Goal: Find specific page/section

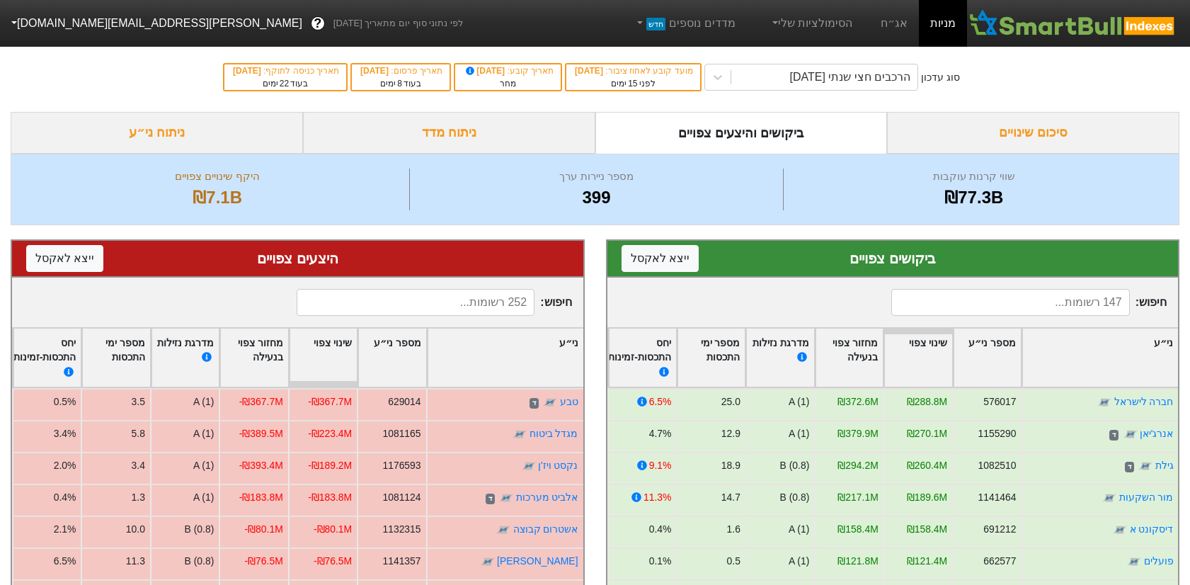
click at [974, 305] on input at bounding box center [1011, 302] width 238 height 27
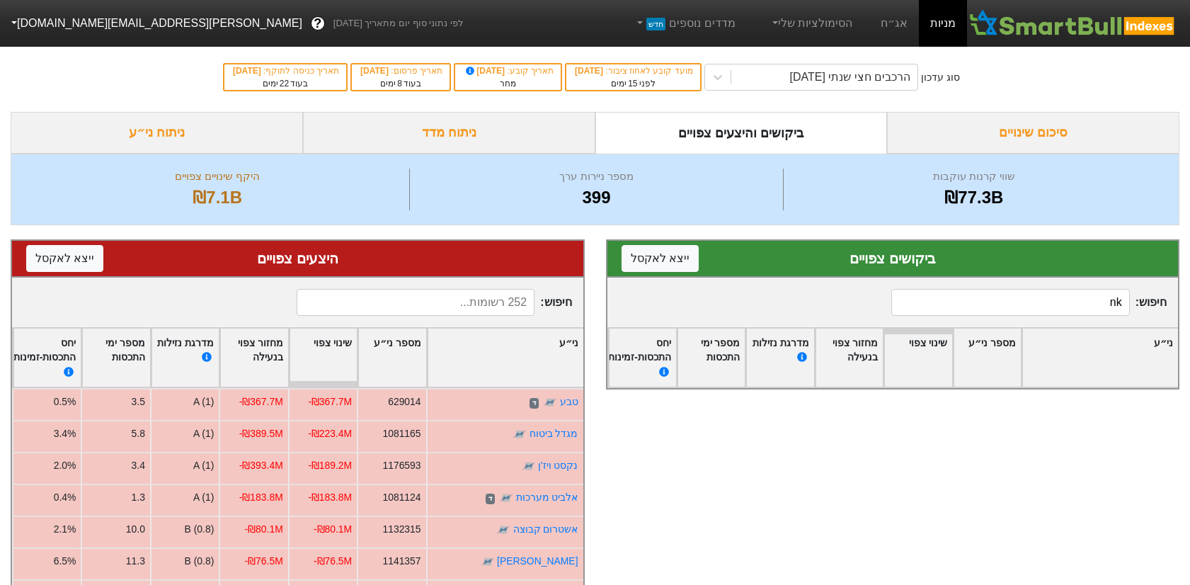
type input "n"
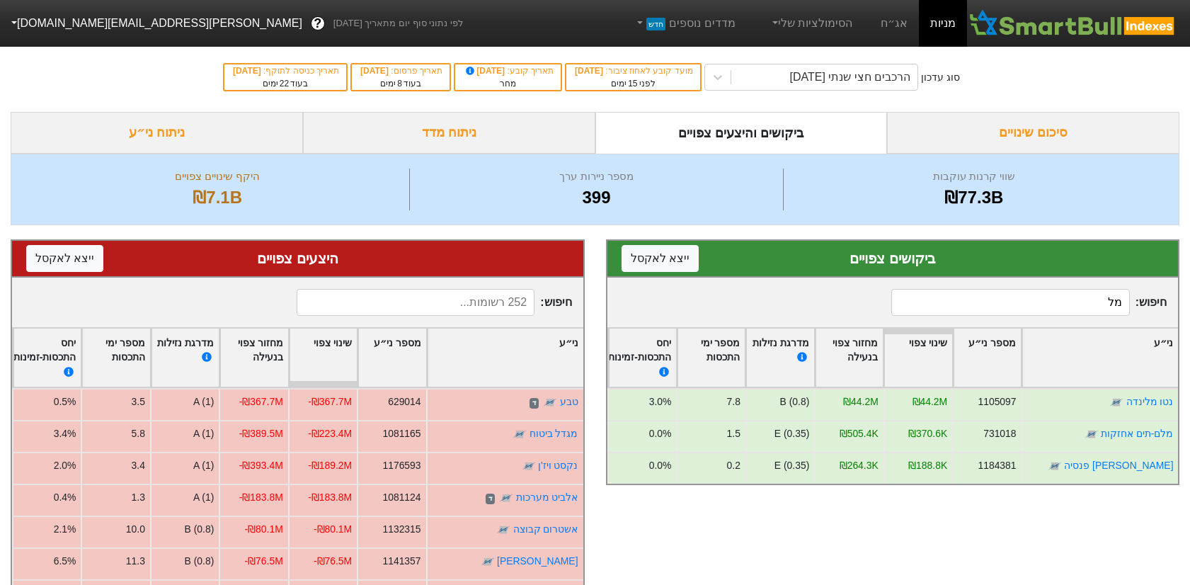
type input "מ"
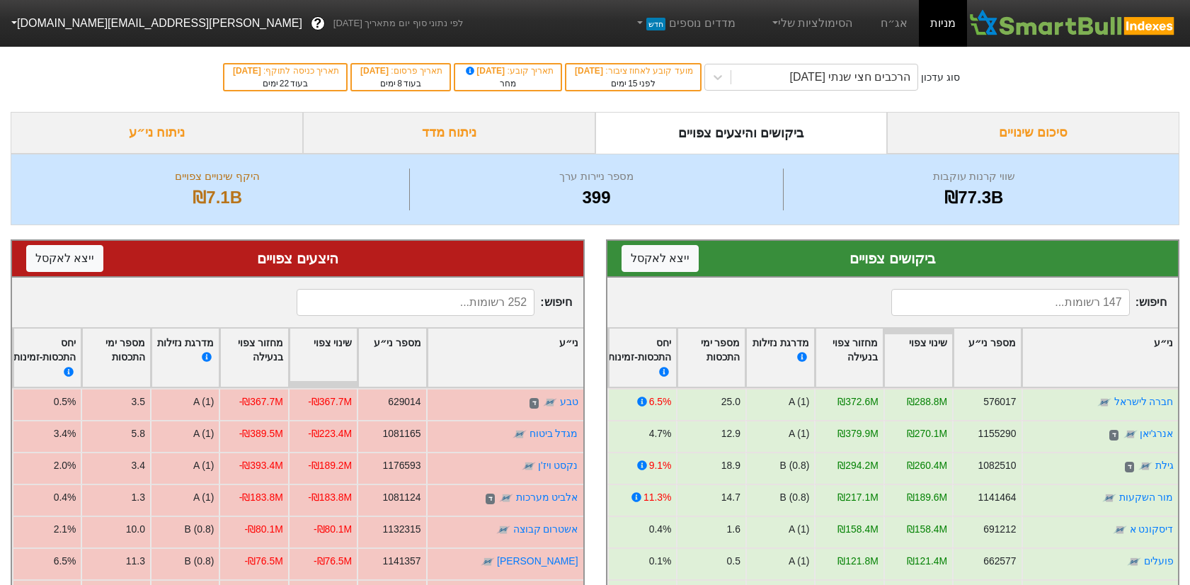
click at [506, 303] on input at bounding box center [416, 302] width 238 height 27
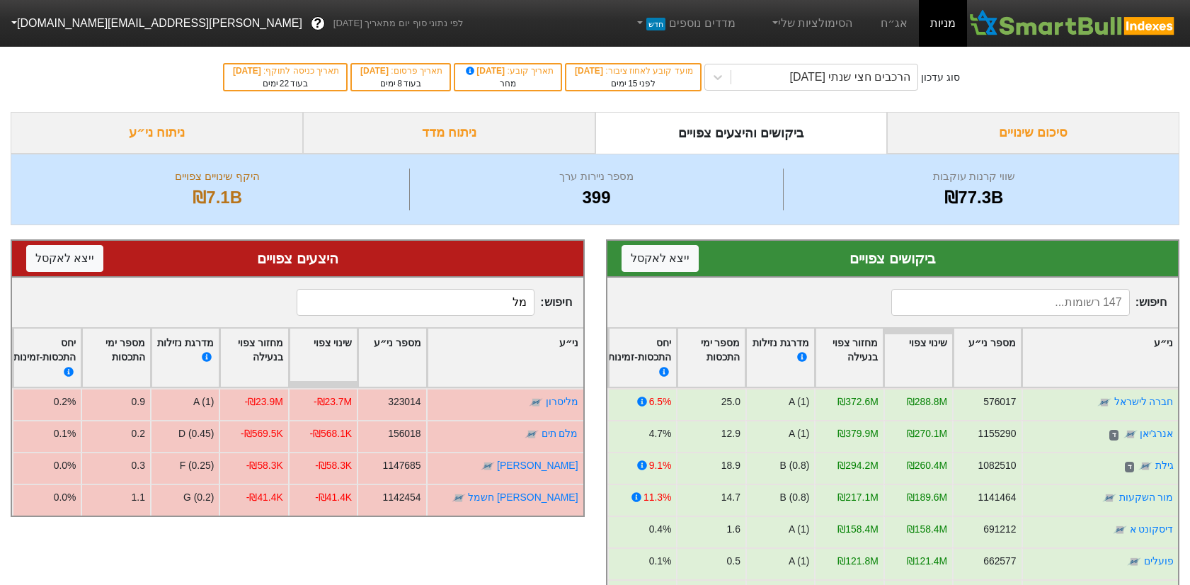
type input "מ"
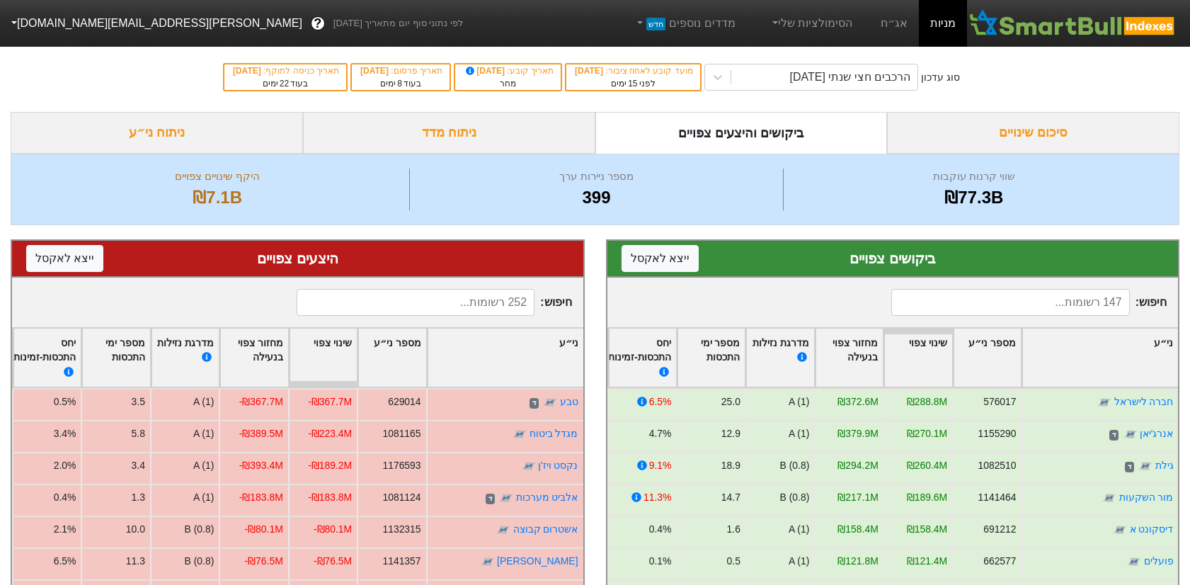
click at [1019, 301] on input at bounding box center [1011, 302] width 238 height 27
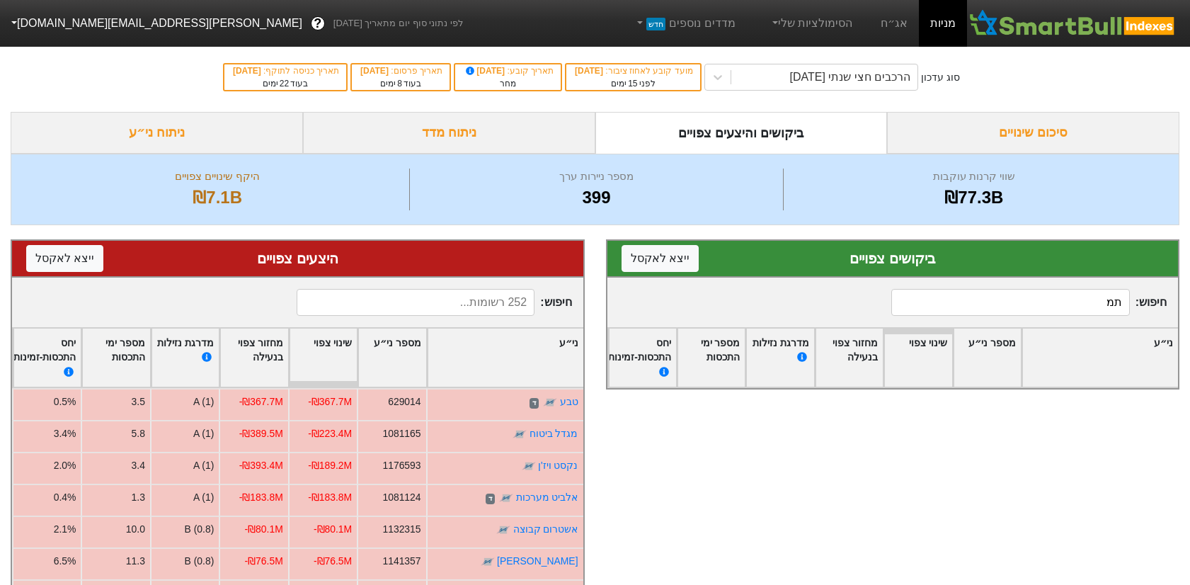
type input "ת"
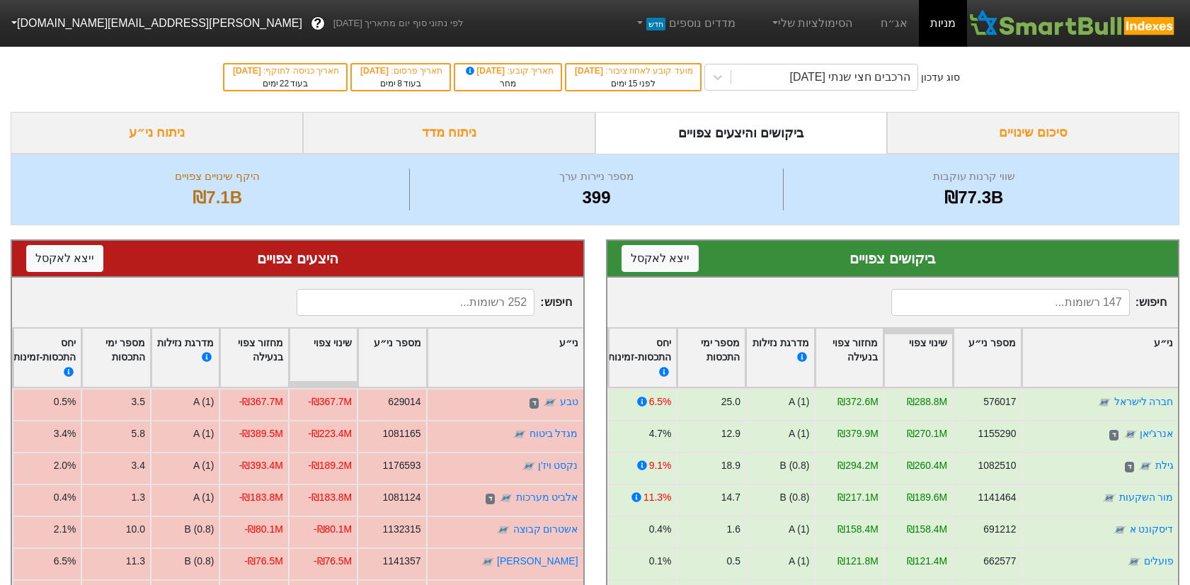
scroll to position [212, 0]
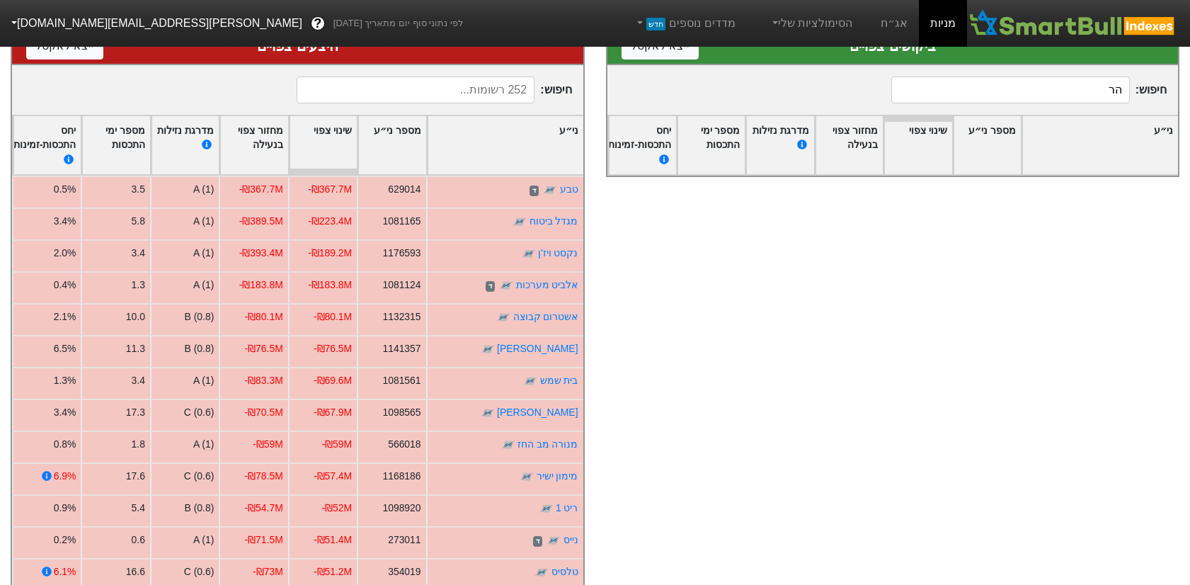
type input "ה"
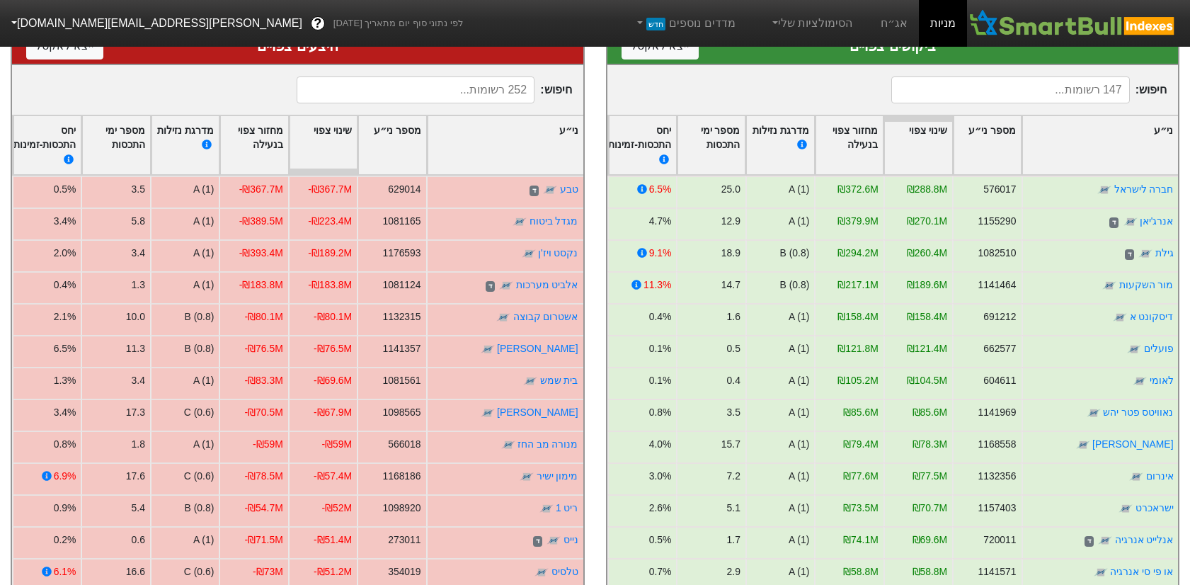
click at [493, 87] on input at bounding box center [416, 89] width 238 height 27
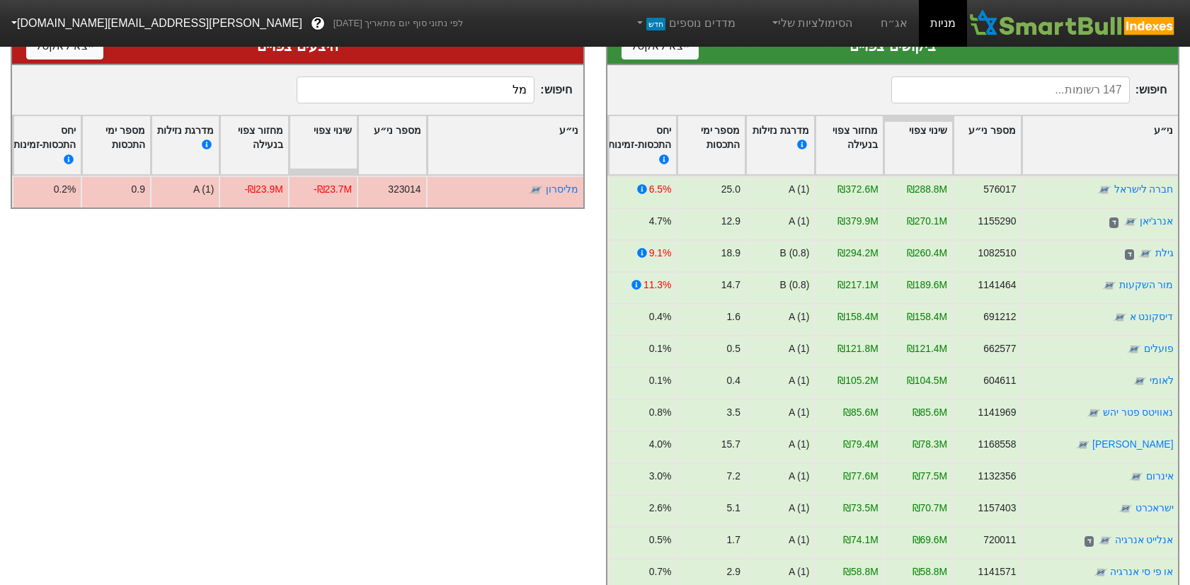
type input "מ"
type input "ע"
